Goal: Transaction & Acquisition: Book appointment/travel/reservation

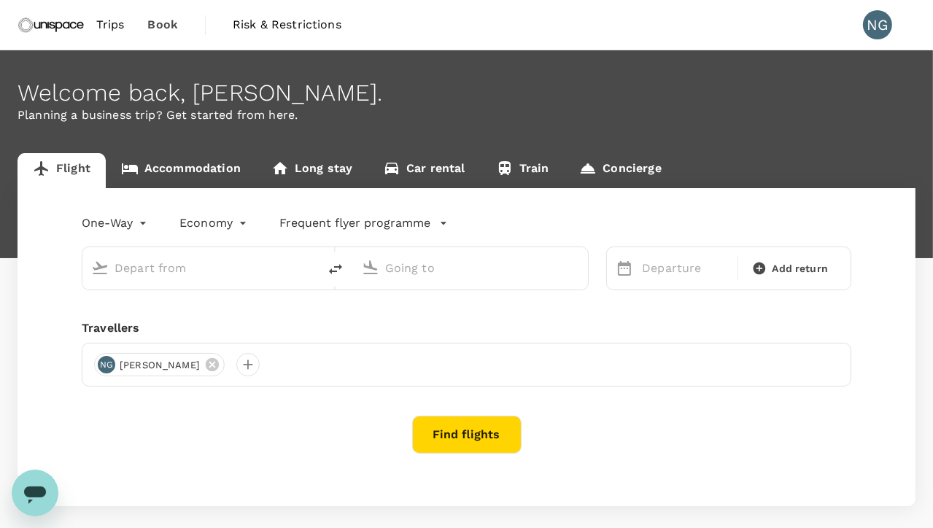
type input "roundtrip"
type input "Singapore Changi (SIN)"
type input "Kuala Lumpur Intl ([GEOGRAPHIC_DATA])"
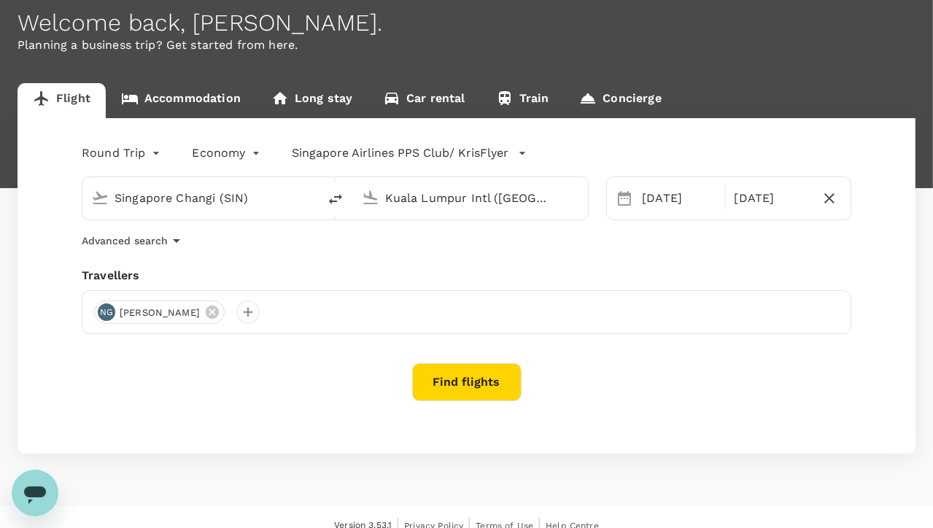
scroll to position [86, 0]
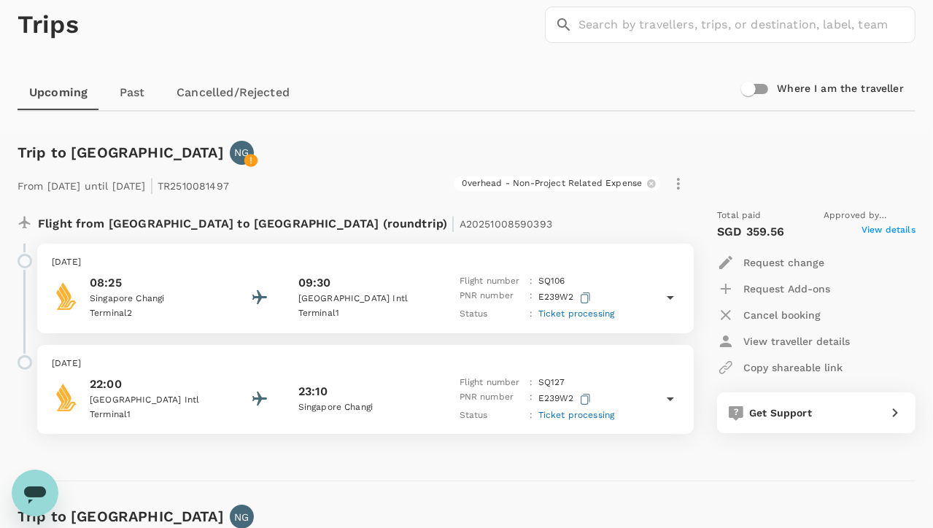
scroll to position [42, 0]
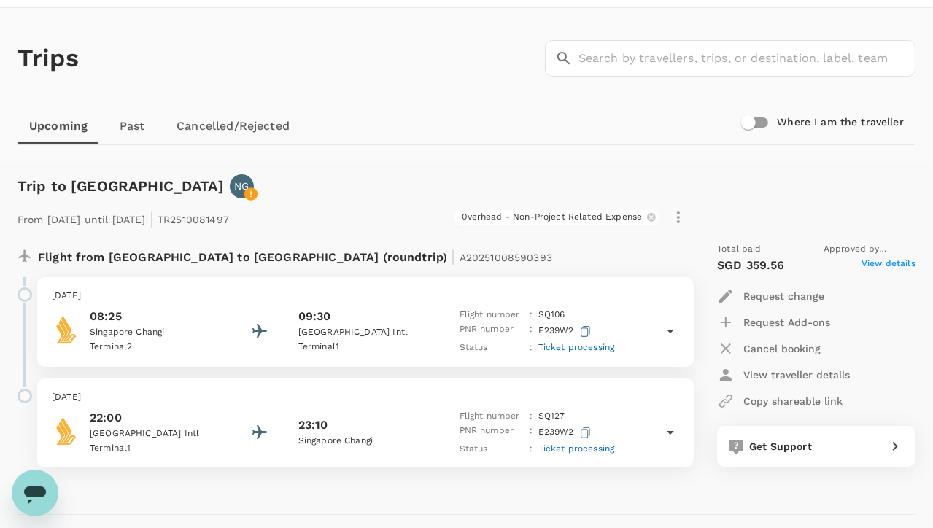
click at [908, 260] on span "View details" at bounding box center [889, 266] width 54 height 18
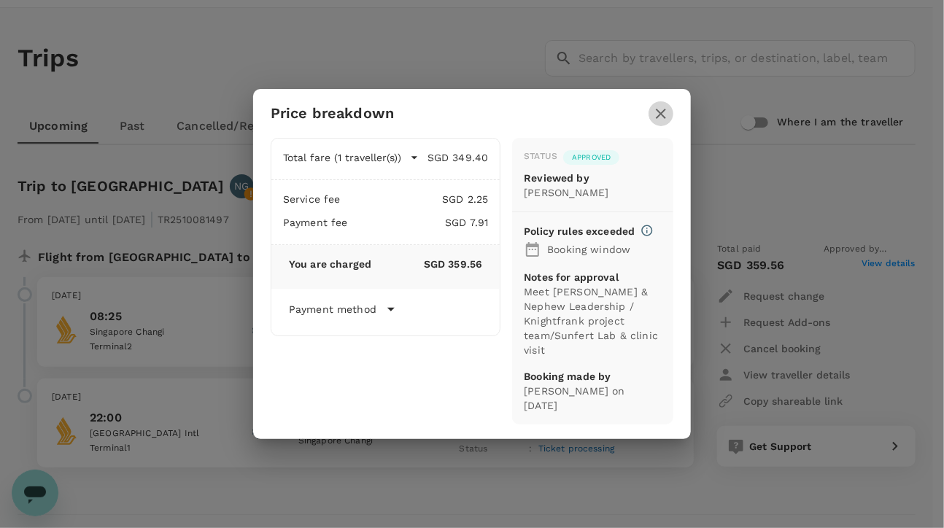
click at [663, 119] on icon "button" at bounding box center [661, 114] width 10 height 10
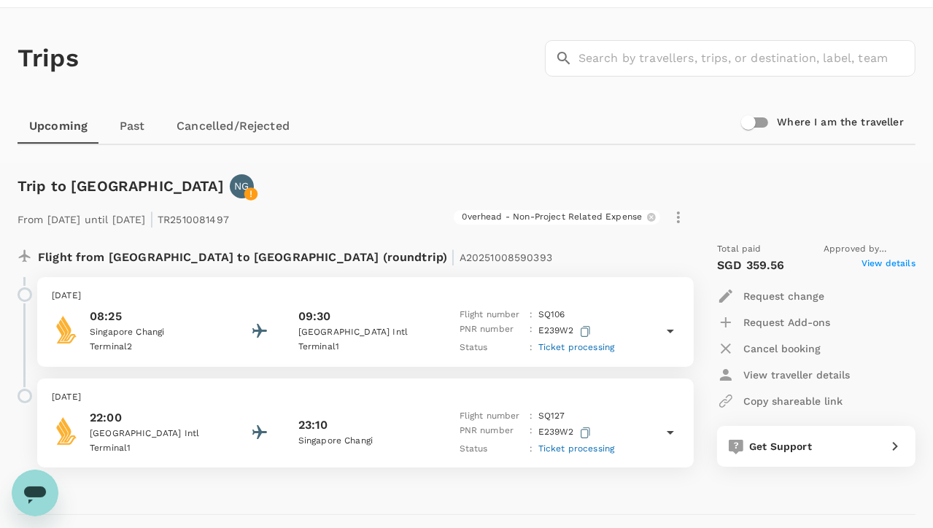
click at [211, 222] on p "From 12 Oct 2025 until 14 Oct 2025 | TR2510081497" at bounding box center [124, 217] width 212 height 26
click at [543, 329] on p "E239W2" at bounding box center [565, 332] width 55 height 18
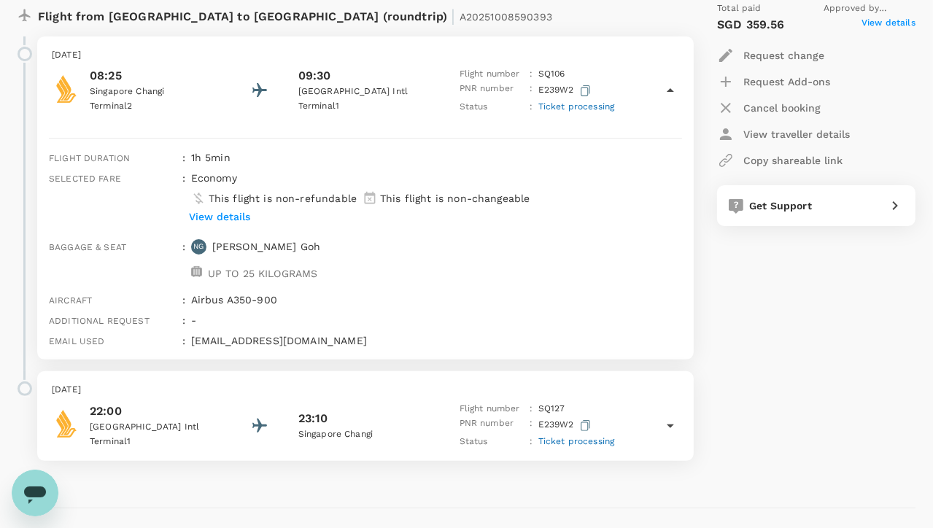
scroll to position [284, 0]
click at [582, 425] on icon "button" at bounding box center [585, 425] width 9 height 11
